Goal: Task Accomplishment & Management: Use online tool/utility

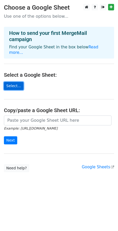
click at [16, 82] on link "Select..." at bounding box center [14, 86] width 20 height 8
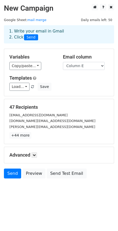
drag, startPoint x: 11, startPoint y: 107, endPoint x: 42, endPoint y: 107, distance: 31.3
click at [42, 107] on h5 "47 Recipients" at bounding box center [58, 107] width 99 height 6
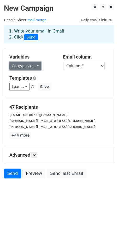
click at [26, 65] on link "Copy/paste..." at bounding box center [25, 66] width 32 height 8
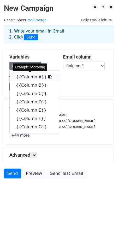
click at [27, 77] on link "{{Column A}}" at bounding box center [34, 77] width 49 height 8
copy h5 "47 Recipients"
